Goal: Browse casually: Explore the website without a specific task or goal

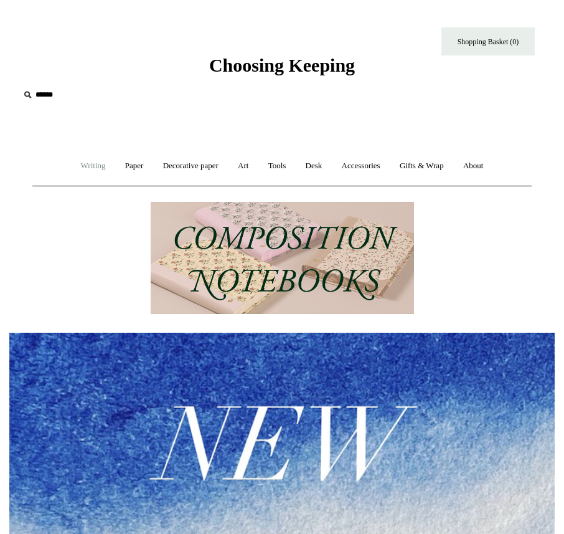
click at [89, 165] on link "Writing +" at bounding box center [93, 165] width 42 height 33
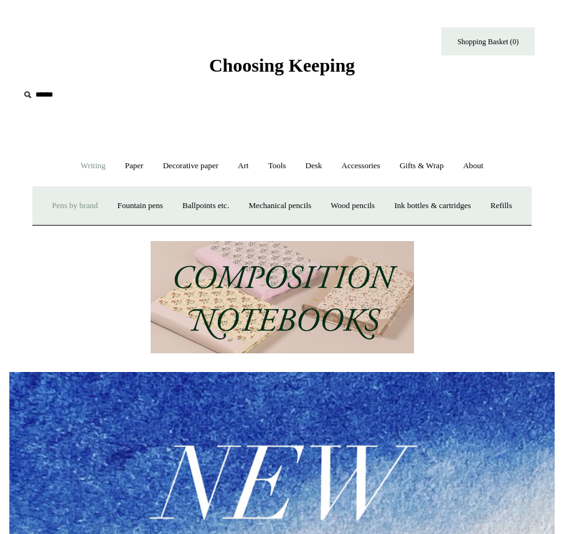
click at [73, 210] on link "Pens by brand +" at bounding box center [76, 205] width 64 height 33
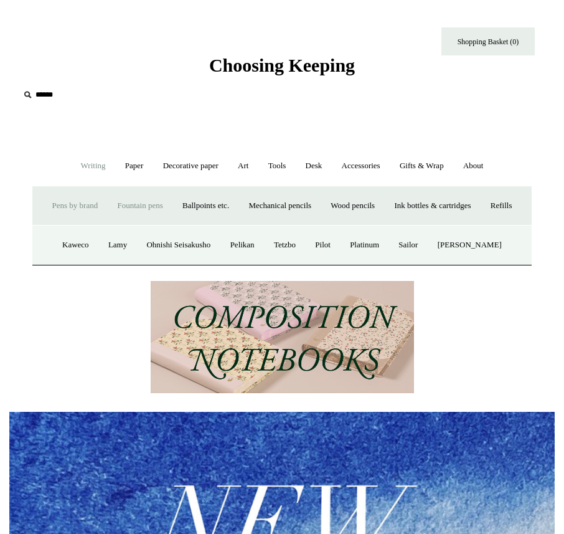
click at [146, 206] on link "Fountain pens +" at bounding box center [139, 205] width 63 height 33
click at [66, 262] on link "All" at bounding box center [80, 245] width 28 height 33
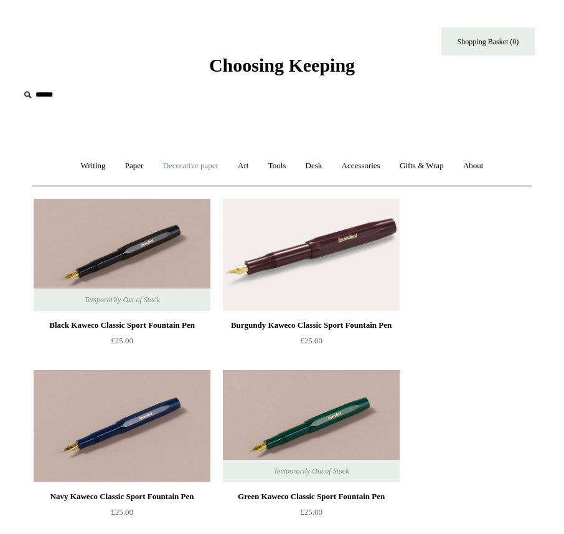
click at [173, 163] on link "Decorative paper +" at bounding box center [190, 165] width 73 height 33
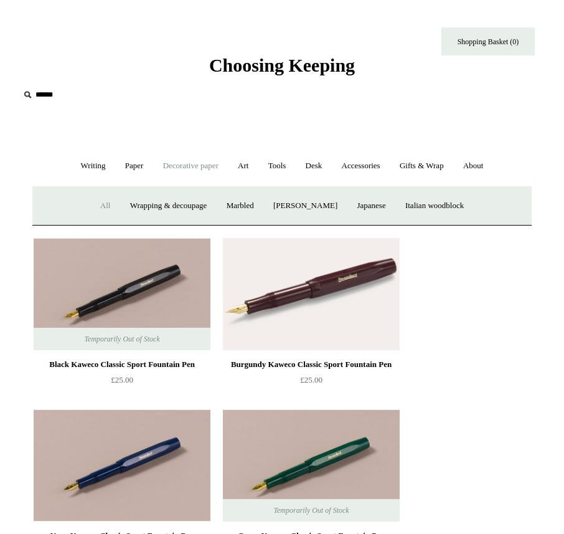
click at [92, 204] on link "All" at bounding box center [106, 205] width 28 height 33
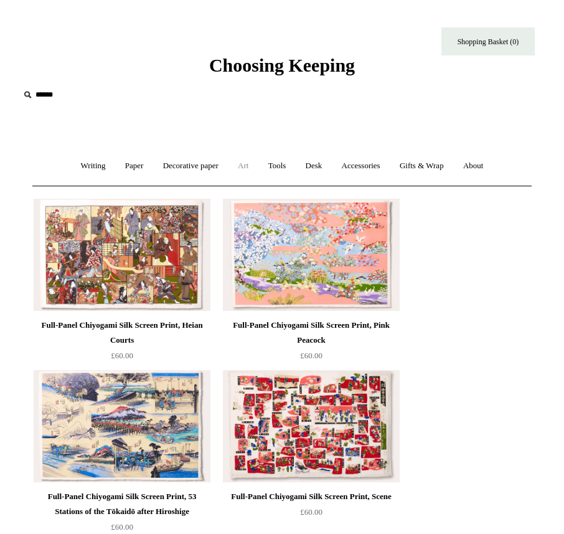
click at [245, 171] on link "Art +" at bounding box center [243, 165] width 28 height 33
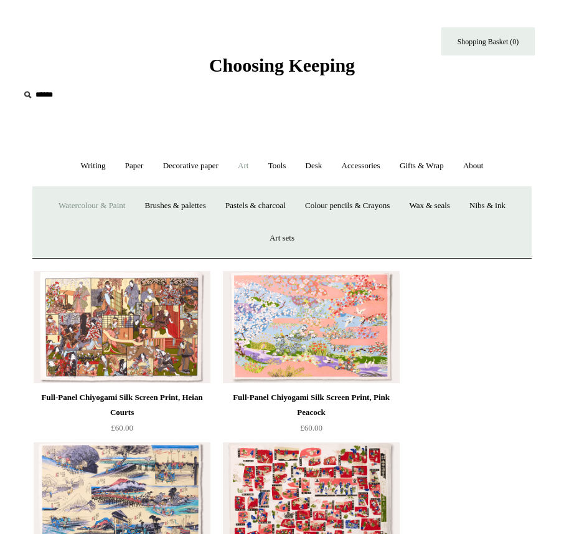
click at [88, 203] on link "Watercolour & Paint" at bounding box center [92, 205] width 84 height 33
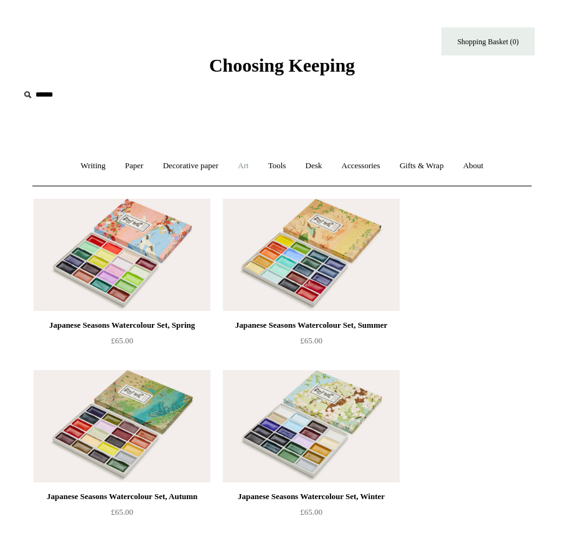
click at [240, 166] on link "Art +" at bounding box center [243, 165] width 28 height 33
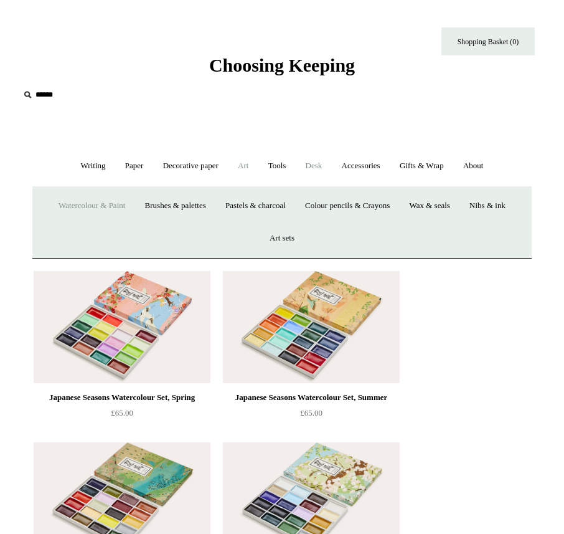
click at [309, 166] on link "Desk +" at bounding box center [314, 165] width 34 height 33
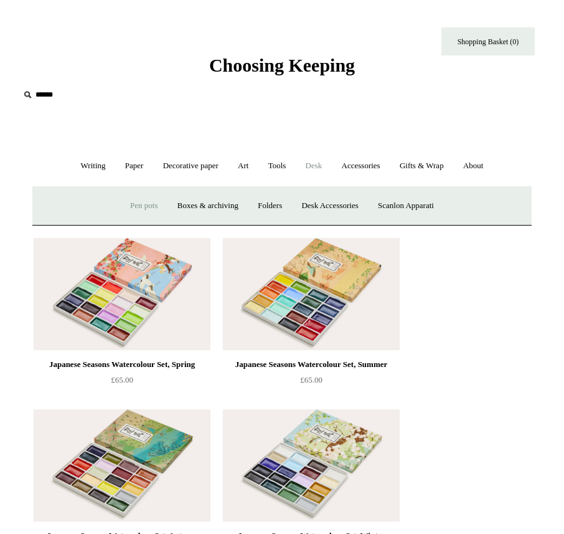
click at [137, 211] on link "Pen pots" at bounding box center [143, 205] width 45 height 33
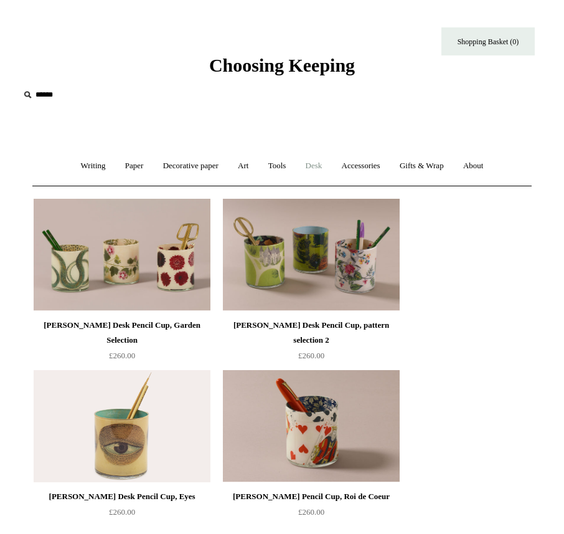
click at [318, 166] on link "Desk +" at bounding box center [314, 165] width 34 height 33
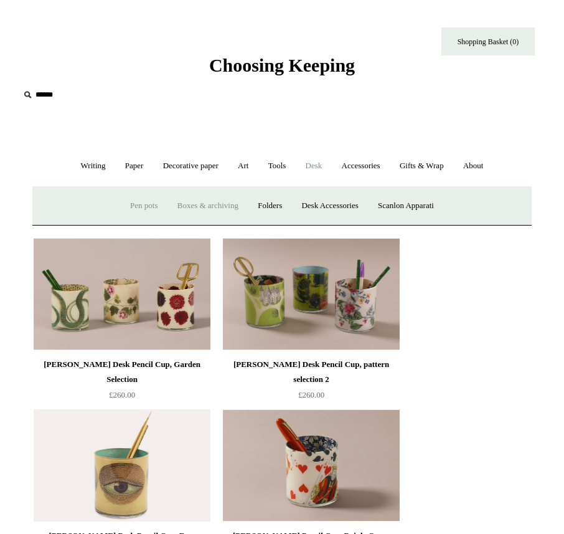
click at [223, 202] on link "Boxes & archiving" at bounding box center [208, 205] width 78 height 33
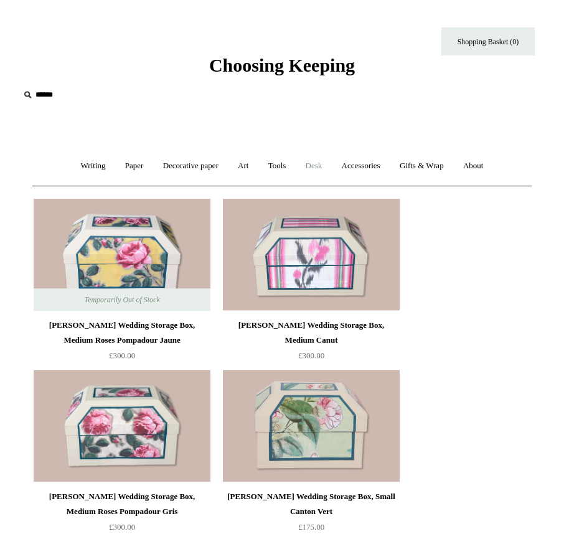
click at [320, 159] on link "Desk +" at bounding box center [314, 165] width 34 height 33
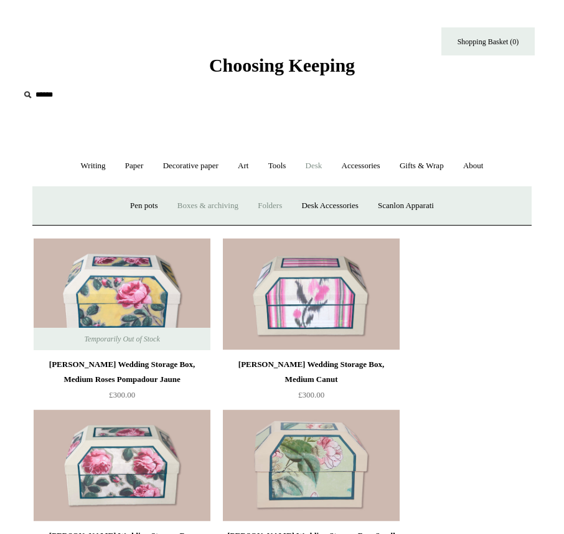
click at [272, 201] on link "Folders" at bounding box center [270, 205] width 42 height 33
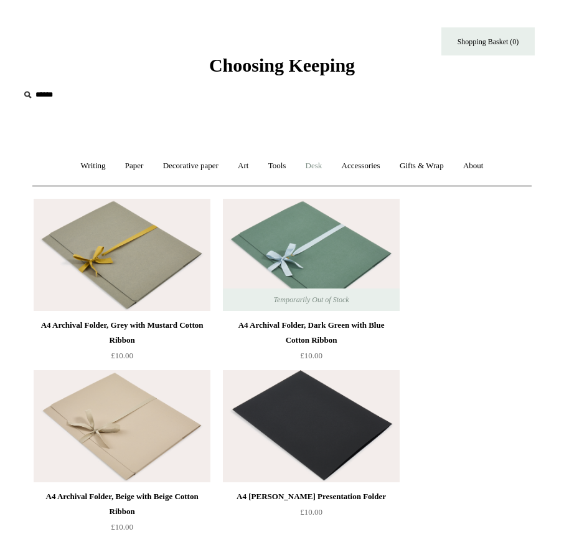
click at [316, 171] on link "Desk +" at bounding box center [314, 165] width 34 height 33
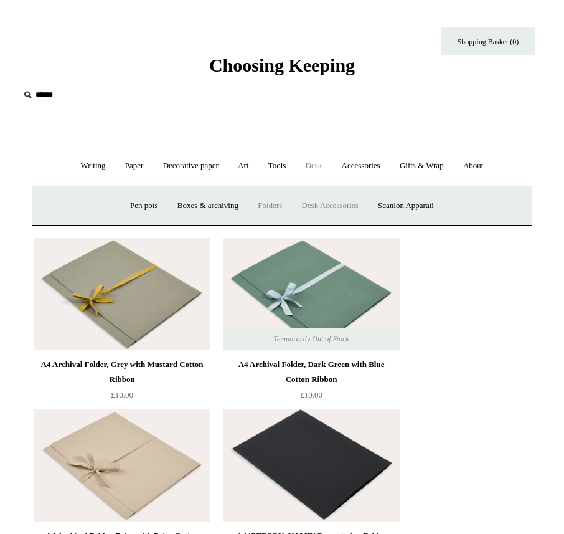
click at [326, 206] on link "Desk Accessories" at bounding box center [330, 205] width 74 height 33
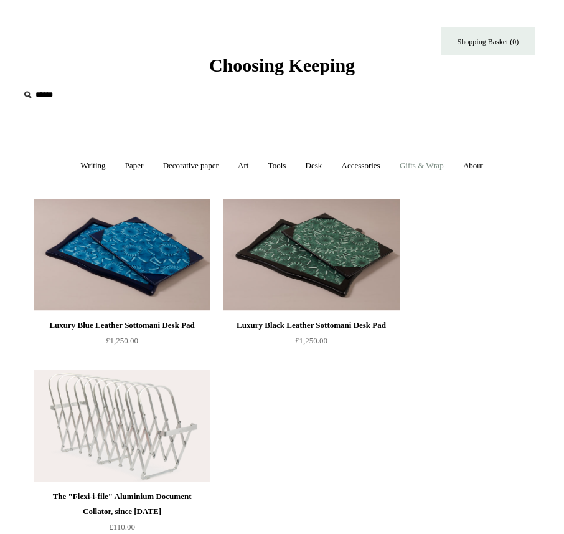
click at [422, 163] on link "Gifts & Wrap +" at bounding box center [422, 165] width 62 height 33
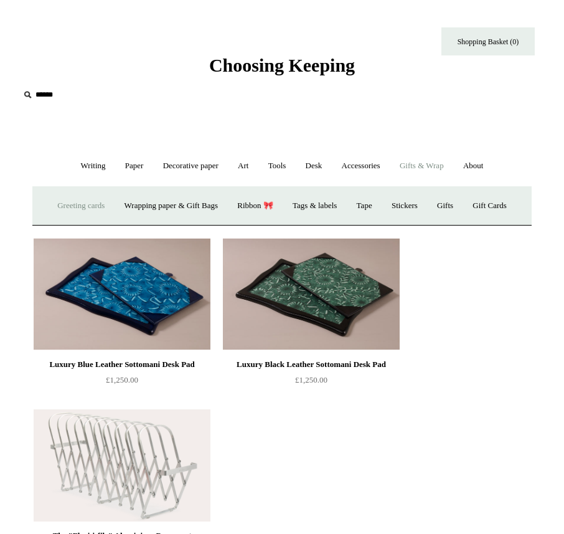
click at [91, 206] on link "Greeting cards +" at bounding box center [81, 205] width 65 height 33
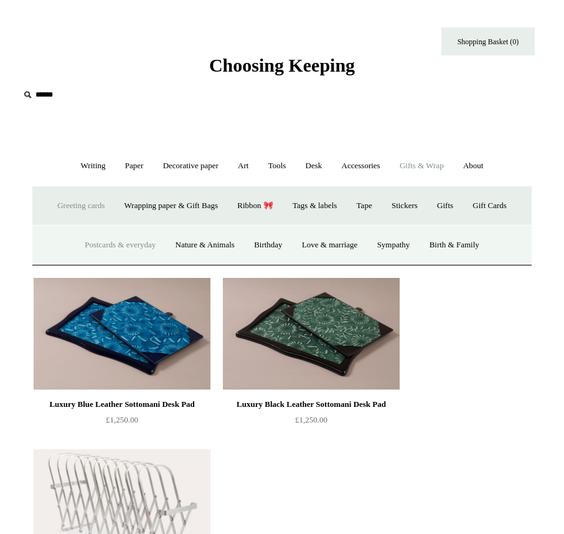
click at [138, 242] on link "Postcards & everyday" at bounding box center [120, 245] width 88 height 33
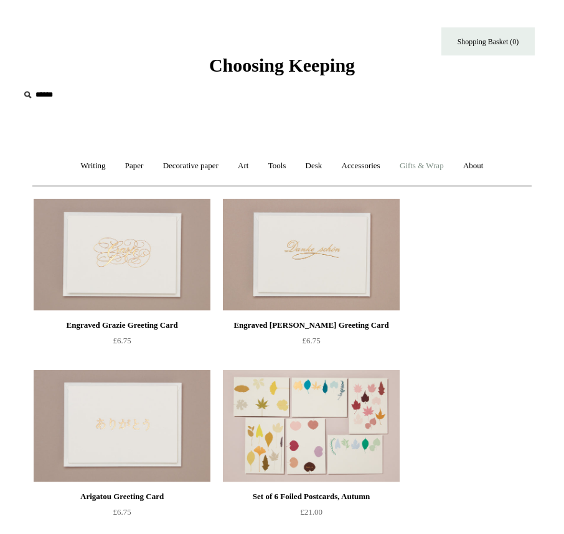
click at [409, 171] on link "Gifts & Wrap +" at bounding box center [422, 165] width 62 height 33
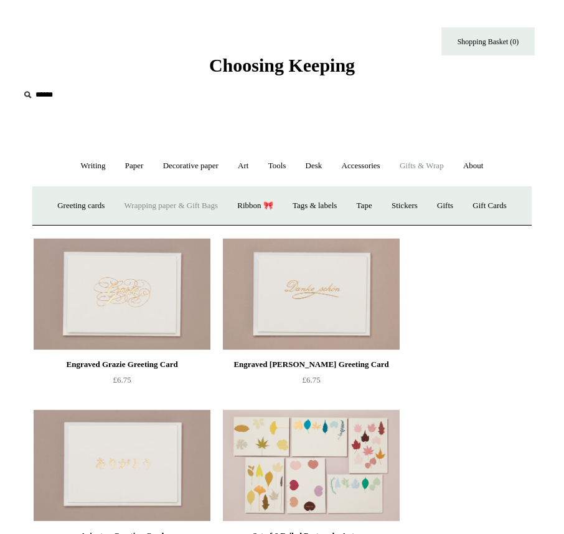
click at [196, 209] on link "Wrapping paper & Gift Bags" at bounding box center [171, 205] width 111 height 33
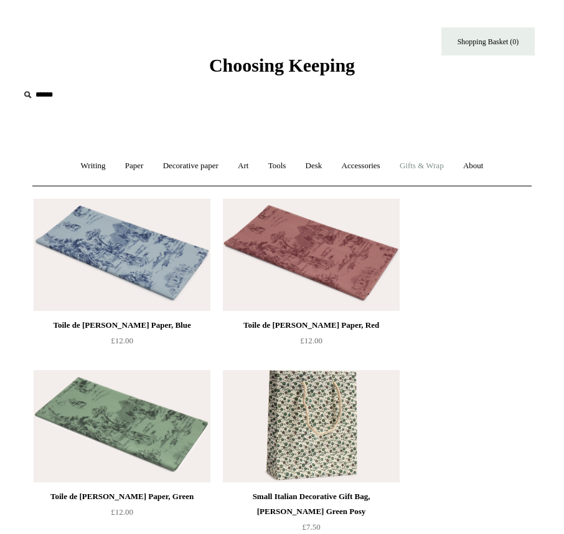
click at [427, 168] on link "Gifts & Wrap +" at bounding box center [422, 165] width 62 height 33
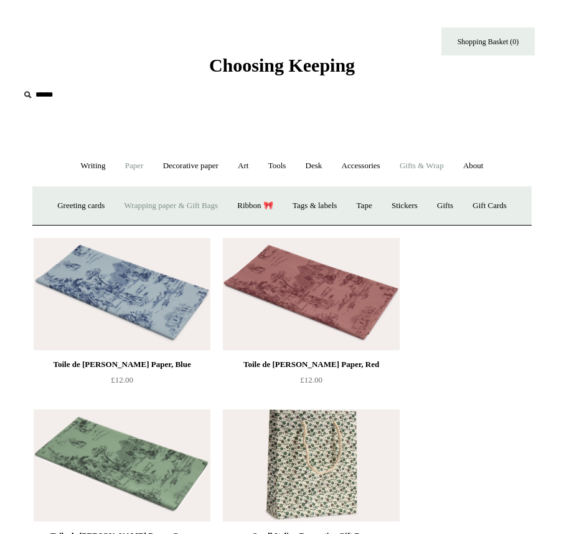
click at [123, 168] on link "Paper +" at bounding box center [134, 165] width 36 height 33
click at [116, 207] on link "Notebooks +" at bounding box center [118, 205] width 52 height 33
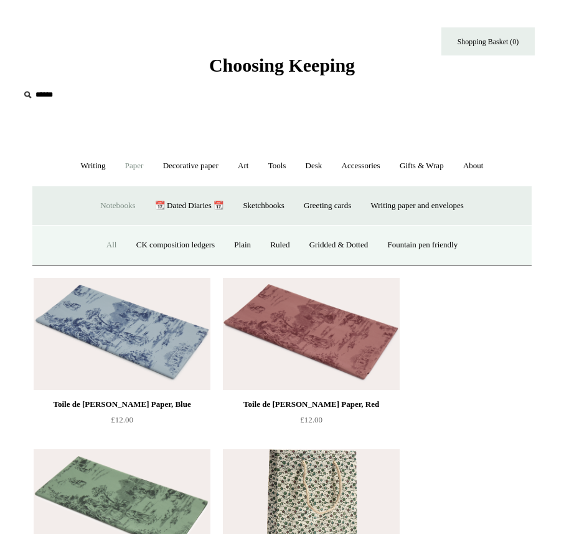
click at [98, 246] on link "All" at bounding box center [112, 245] width 28 height 33
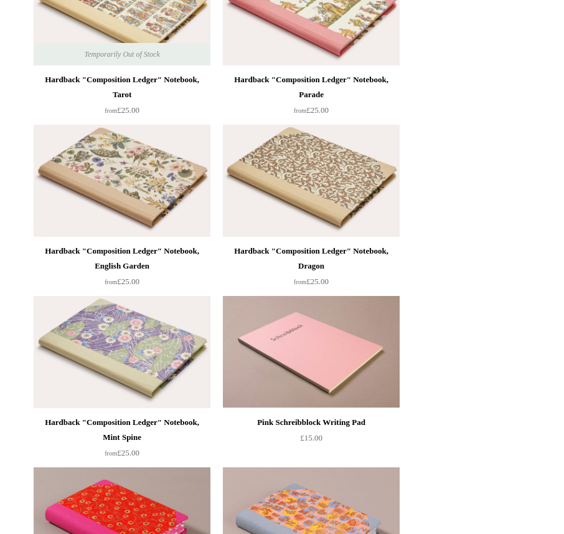
scroll to position [670, 0]
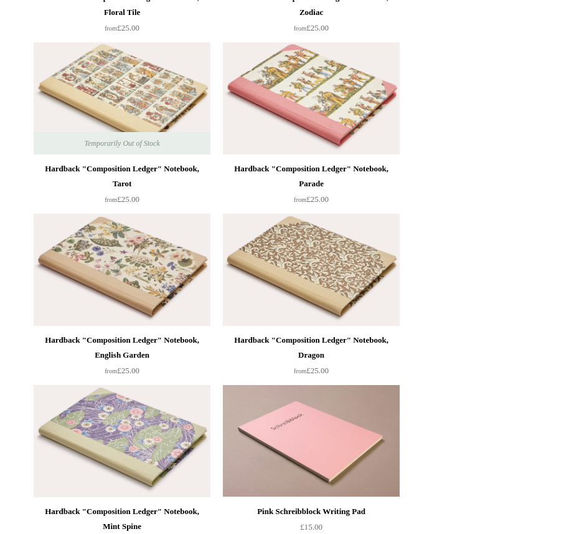
click at [184, 268] on img at bounding box center [122, 270] width 177 height 112
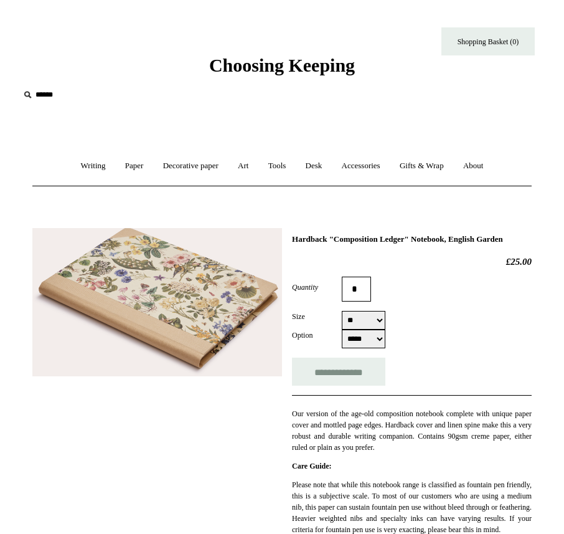
select select "**"
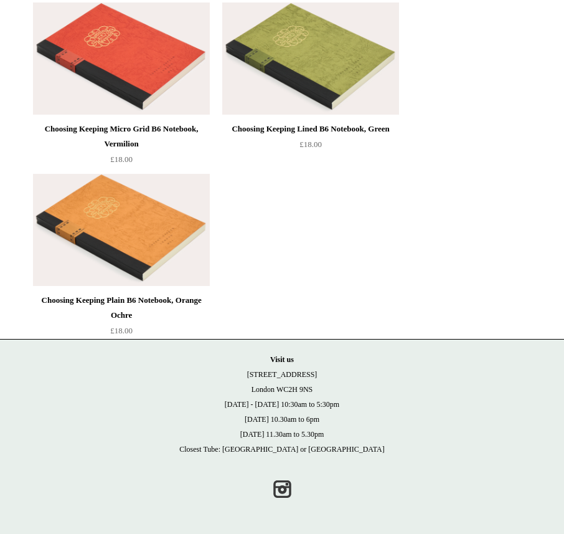
scroll to position [848, 0]
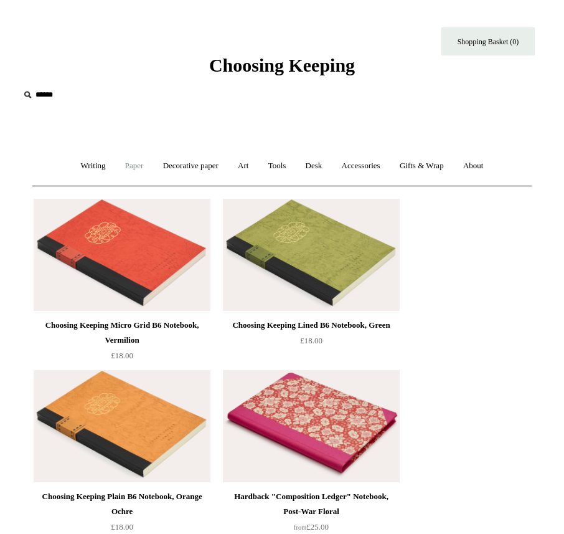
click at [130, 166] on link "Paper +" at bounding box center [134, 165] width 36 height 33
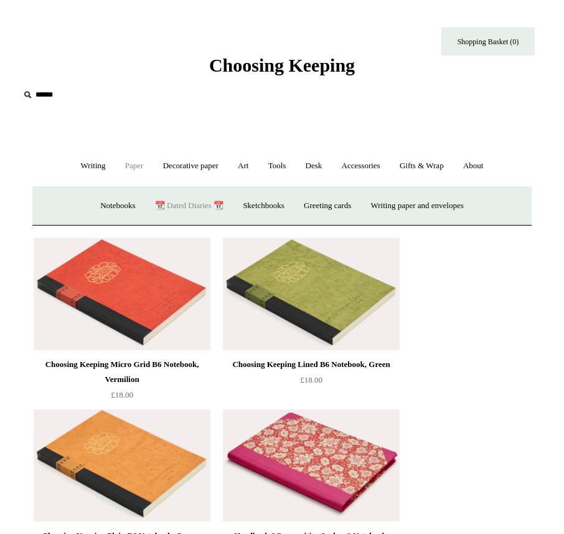
click at [185, 203] on link "📆 Dated Diaries 📆" at bounding box center [189, 205] width 86 height 33
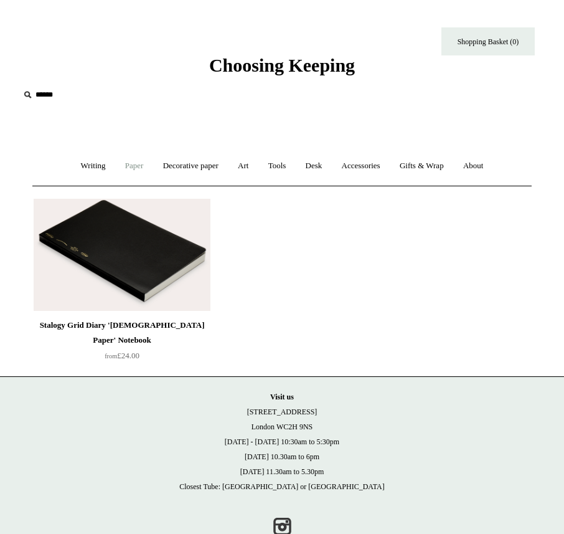
click at [138, 166] on link "Paper +" at bounding box center [134, 165] width 36 height 33
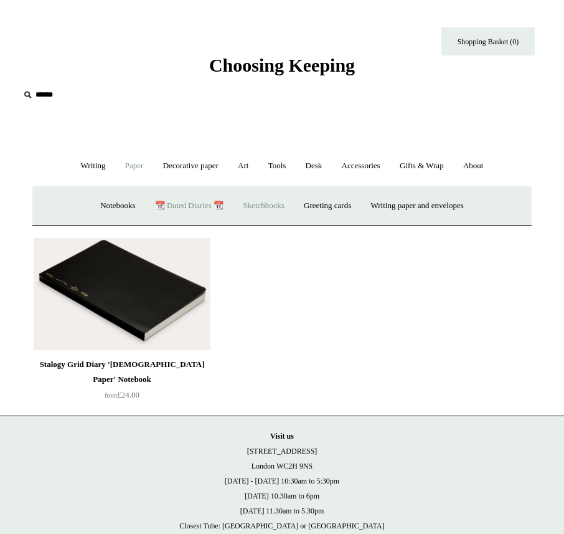
click at [252, 204] on link "Sketchbooks +" at bounding box center [263, 205] width 59 height 33
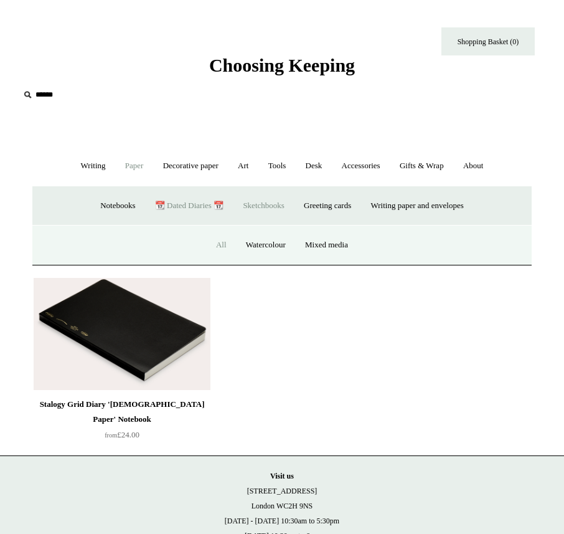
click at [222, 244] on link "All" at bounding box center [221, 245] width 28 height 33
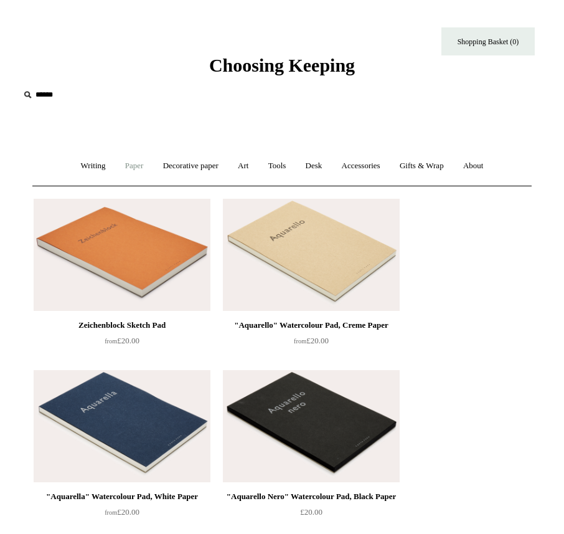
click at [131, 164] on link "Paper +" at bounding box center [134, 165] width 36 height 33
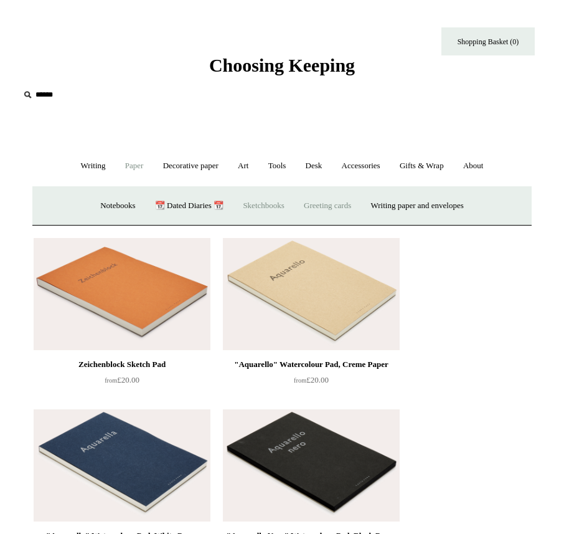
click at [347, 206] on link "Greeting cards +" at bounding box center [327, 205] width 65 height 33
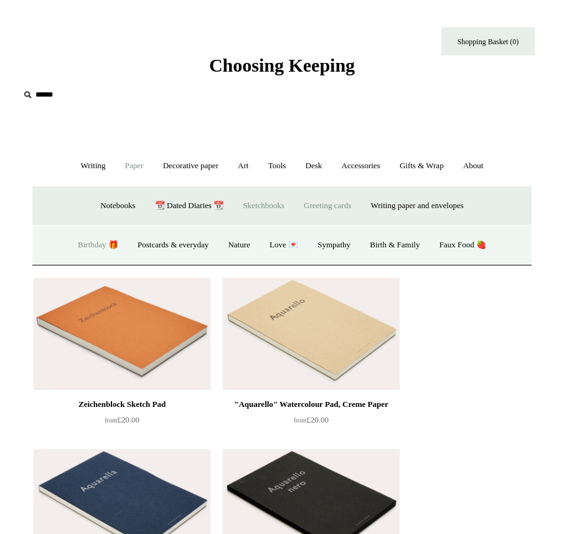
click at [97, 247] on link "Birthday 🎁" at bounding box center [98, 245] width 58 height 33
